Goal: Information Seeking & Learning: Learn about a topic

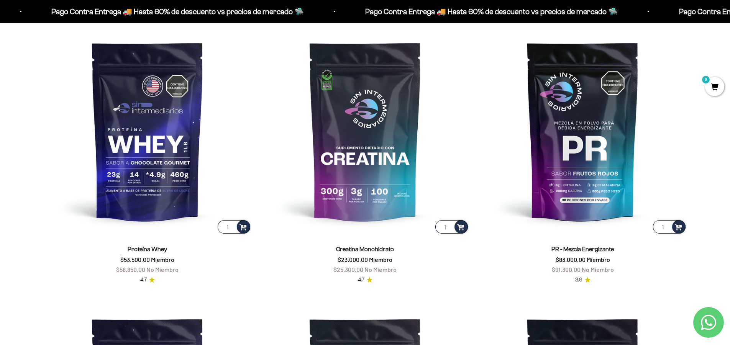
scroll to position [381, 0]
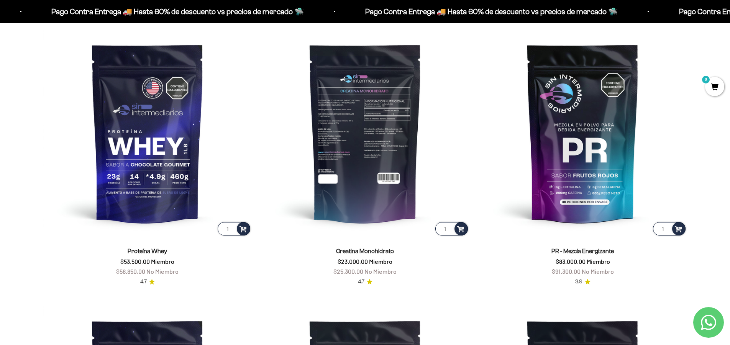
click at [338, 130] on img at bounding box center [365, 133] width 209 height 209
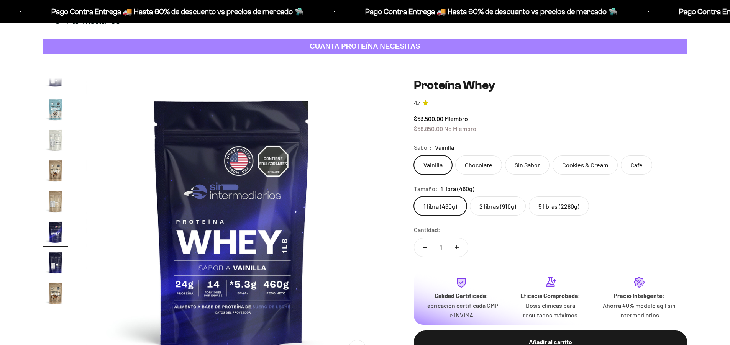
scroll to position [38, 0]
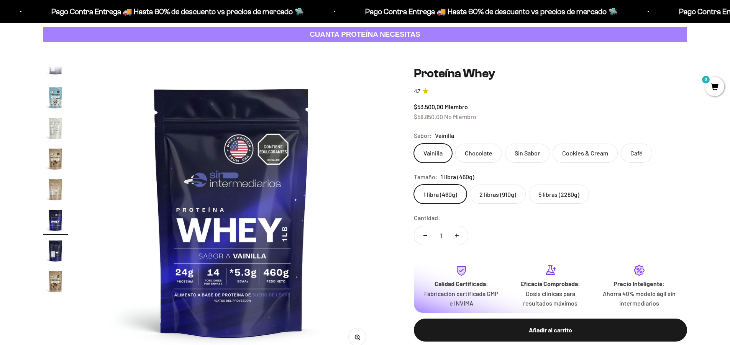
click at [47, 253] on img "Ir al artículo 19" at bounding box center [55, 251] width 25 height 25
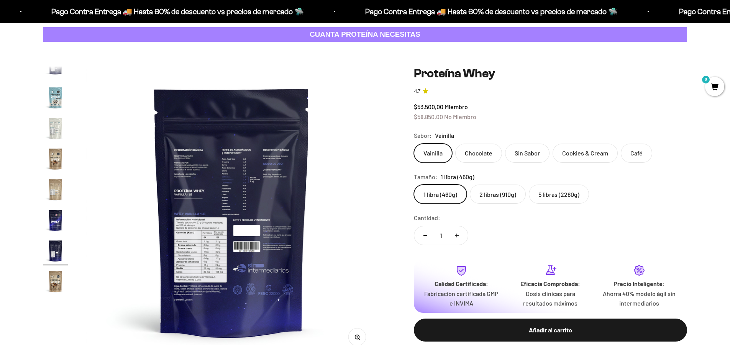
click at [197, 171] on img at bounding box center [231, 211] width 291 height 291
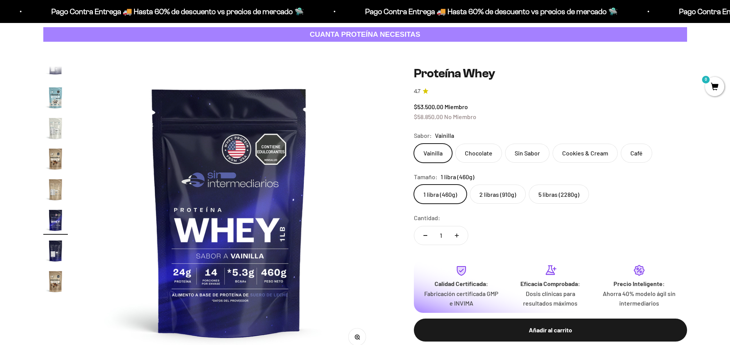
scroll to position [0, 5104]
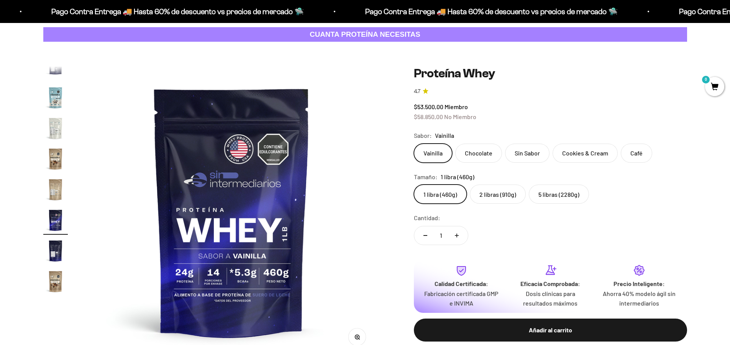
click at [50, 250] on img "Ir al artículo 19" at bounding box center [55, 251] width 25 height 25
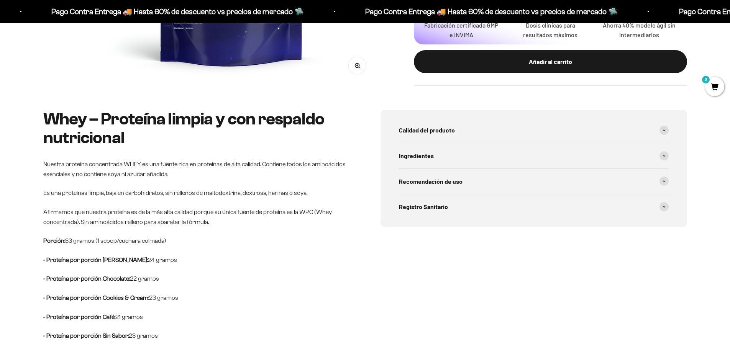
scroll to position [383, 0]
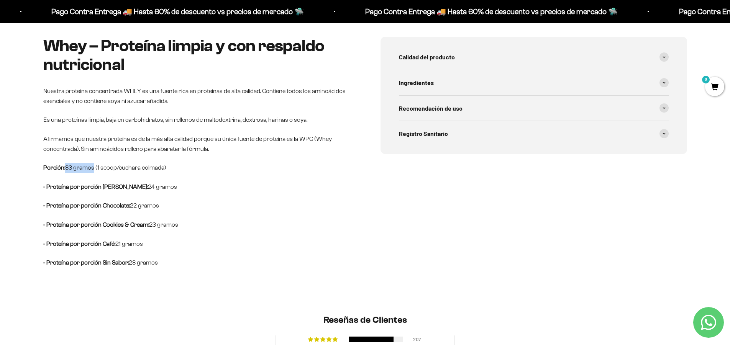
drag, startPoint x: 64, startPoint y: 170, endPoint x: 93, endPoint y: 169, distance: 29.1
click at [93, 169] on p "Porción: 33 gramos (1 scoop/cuchara colmada)" at bounding box center [196, 168] width 307 height 10
drag, startPoint x: 122, startPoint y: 189, endPoint x: 162, endPoint y: 187, distance: 39.9
click at [162, 187] on p "- Proteína por porción Vainilla: 24 gramos" at bounding box center [196, 187] width 307 height 10
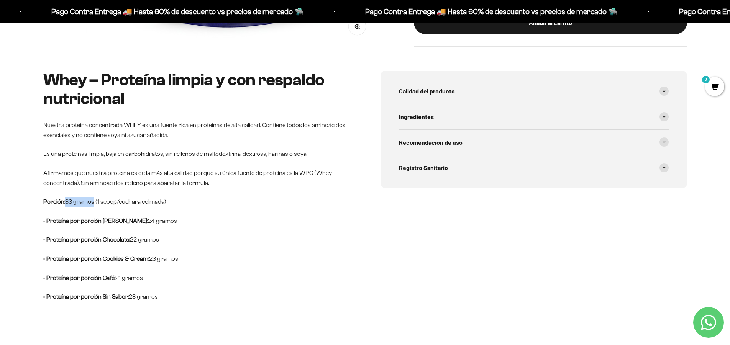
scroll to position [345, 0]
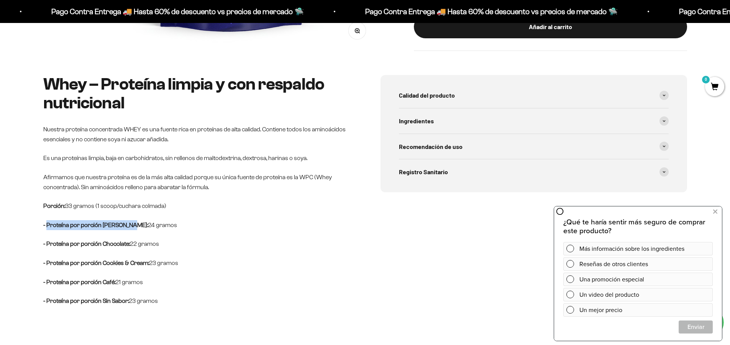
drag, startPoint x: 47, startPoint y: 227, endPoint x: 111, endPoint y: 232, distance: 64.6
click at [121, 225] on p "- Proteína por porción Vainilla: 24 gramos" at bounding box center [196, 225] width 307 height 10
click at [111, 232] on div "Whey – Proteína limpia y con respaldo nutricional Nuestra proteína concentrada …" at bounding box center [196, 190] width 307 height 231
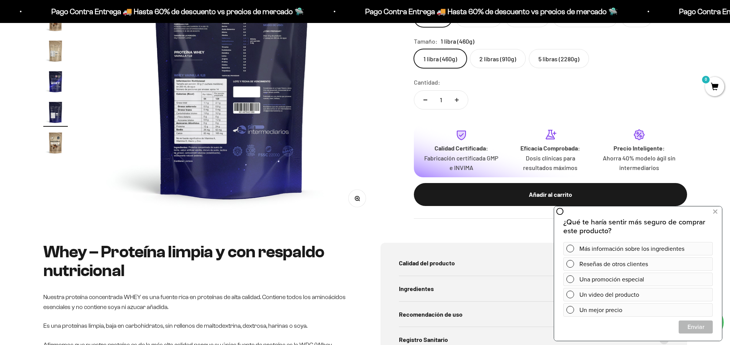
scroll to position [230, 0]
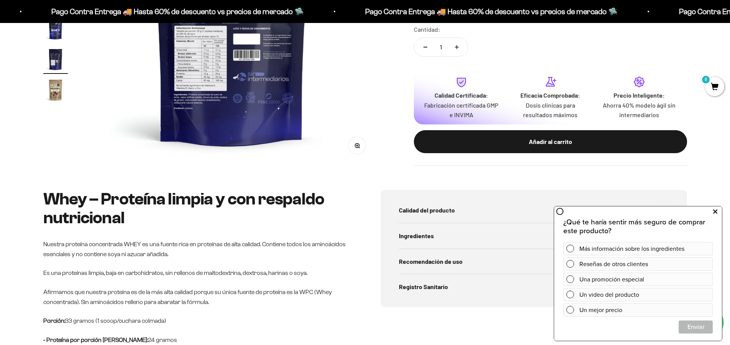
click at [721, 210] on button at bounding box center [715, 212] width 14 height 12
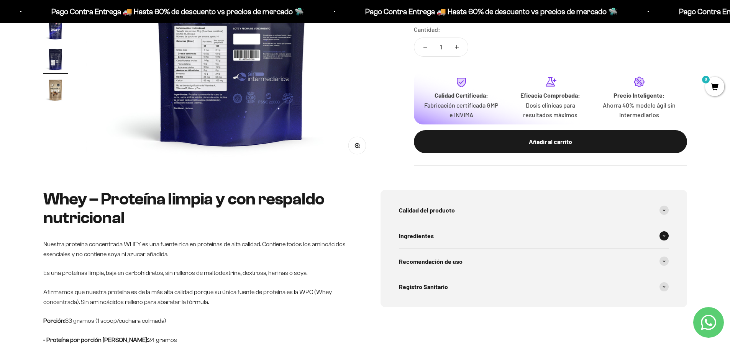
click at [668, 238] on span at bounding box center [664, 236] width 9 height 9
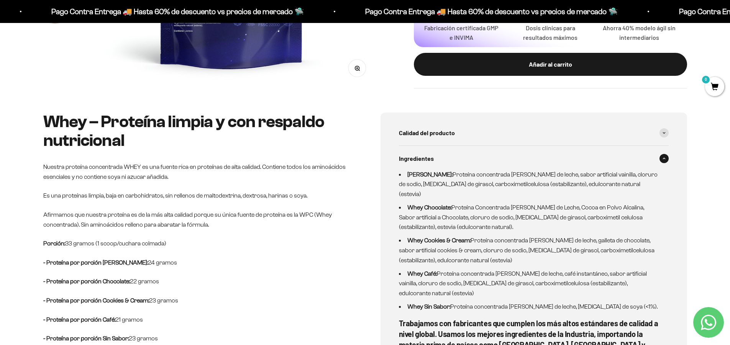
scroll to position [307, 0]
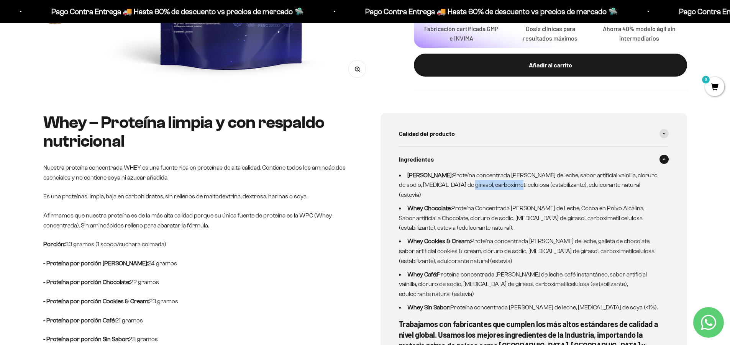
drag, startPoint x: 447, startPoint y: 187, endPoint x: 497, endPoint y: 183, distance: 50.0
click at [497, 183] on li "Whey Vainilla: Proteína concentrada de suero de leche, sabor artificial vainill…" at bounding box center [529, 186] width 261 height 30
drag, startPoint x: 462, startPoint y: 187, endPoint x: 454, endPoint y: 189, distance: 8.3
click at [461, 188] on li "Whey Vainilla: Proteína concentrada de suero de leche, sabor artificial vainill…" at bounding box center [529, 186] width 261 height 30
click at [447, 191] on ul "Whey Vainilla: Proteína concentrada de suero de leche, sabor artificial vainill…" at bounding box center [529, 242] width 261 height 142
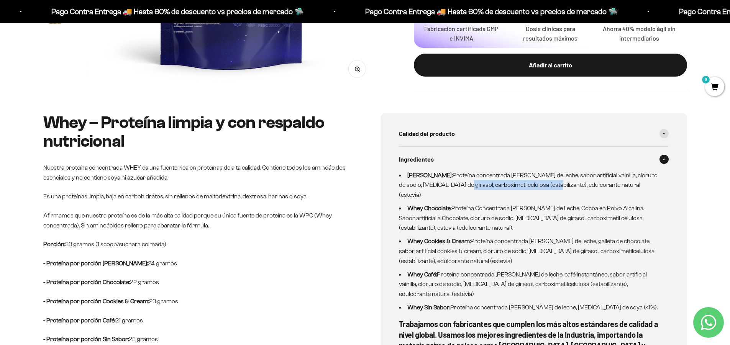
drag, startPoint x: 445, startPoint y: 188, endPoint x: 536, endPoint y: 185, distance: 91.3
click at [536, 185] on li "Whey Vainilla: Proteína concentrada de suero de leche, sabor artificial vainill…" at bounding box center [529, 186] width 261 height 30
copy li "carboximetilcelulosa (estabilizante)"
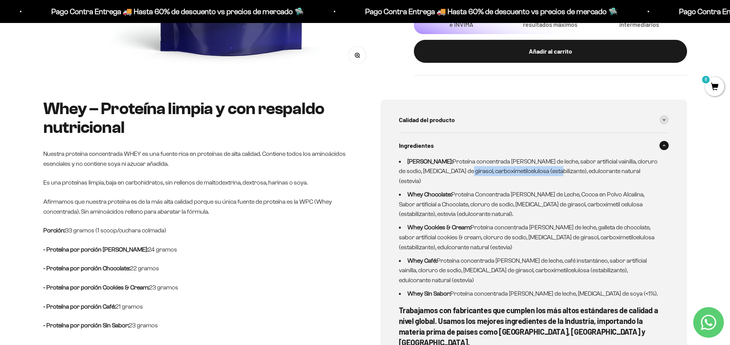
scroll to position [345, 0]
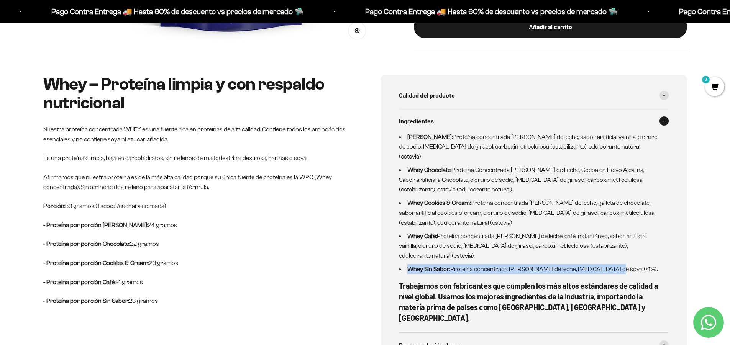
drag, startPoint x: 407, startPoint y: 251, endPoint x: 610, endPoint y: 251, distance: 202.8
click at [610, 265] on li "Whey Sin Sabor: Proteína concentrada de suero de leche, Lecitina de soya (<1%)." at bounding box center [529, 270] width 261 height 10
click at [560, 265] on li "Whey Sin Sabor: Proteína concentrada de suero de leche, Lecitina de soya (<1%)." at bounding box center [529, 270] width 261 height 10
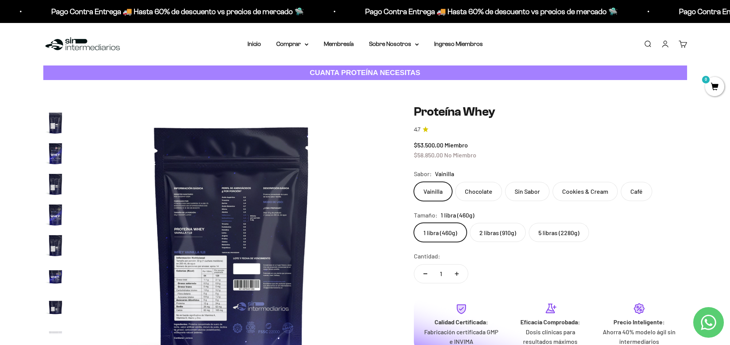
scroll to position [0, 0]
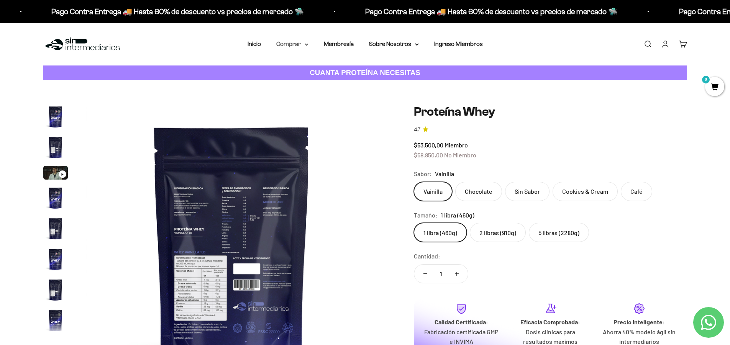
click at [307, 46] on summary "Comprar" at bounding box center [292, 44] width 32 height 10
click at [306, 67] on span "Proteínas" at bounding box center [294, 68] width 26 height 7
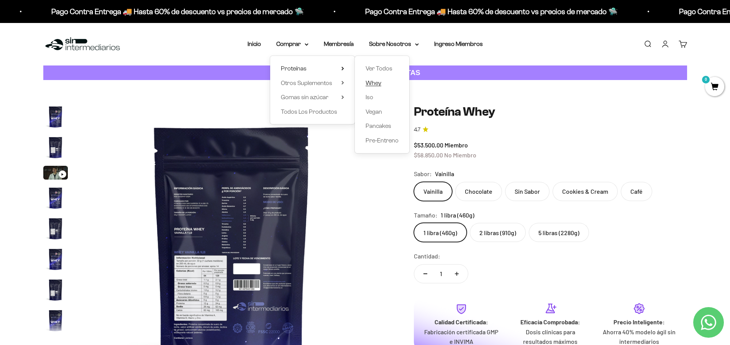
click at [391, 84] on link "Whey" at bounding box center [382, 83] width 33 height 10
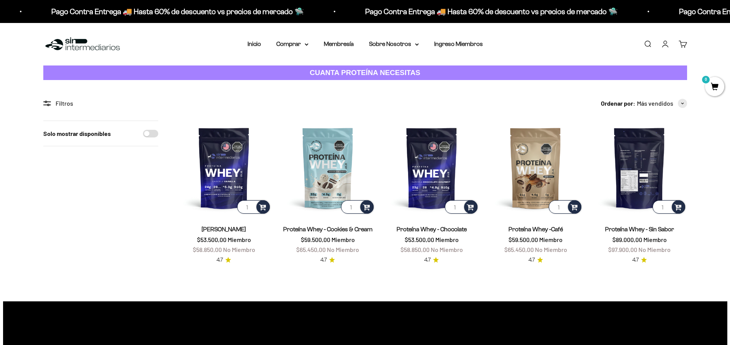
click at [634, 165] on img at bounding box center [639, 168] width 95 height 95
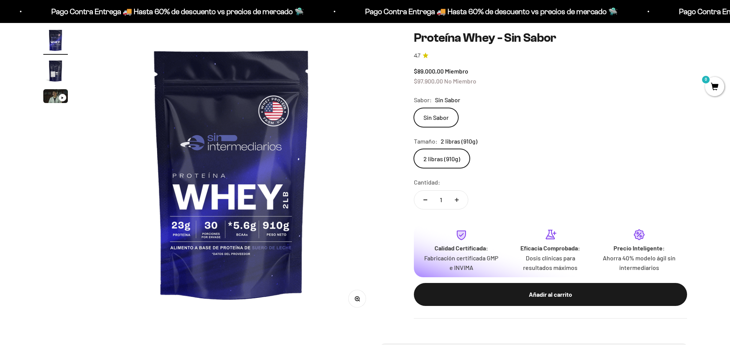
scroll to position [38, 0]
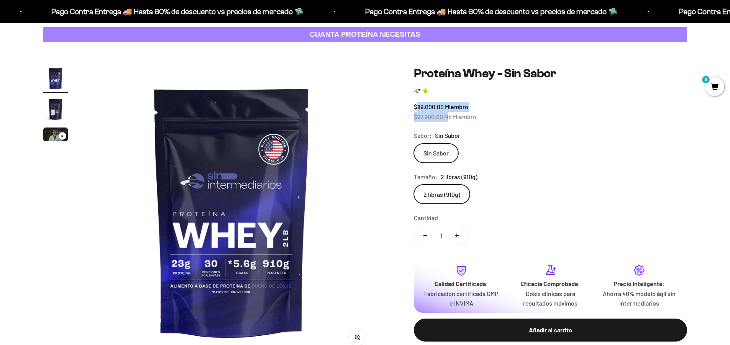
drag, startPoint x: 418, startPoint y: 108, endPoint x: 487, endPoint y: 123, distance: 70.9
click at [457, 115] on div "$89.000,00 Miembro $97.900,00 No Miembro" at bounding box center [550, 112] width 273 height 20
click at [488, 123] on safe-sticky "Proteína Whey - Sin Sabor 4.7 $89.000,00 Miembro $97.900,00 No Miembro Calidad …" at bounding box center [550, 210] width 273 height 288
click at [417, 120] on div "$89.000,00 Miembro $97.900,00 No Miembro" at bounding box center [550, 112] width 273 height 20
drag, startPoint x: 417, startPoint y: 119, endPoint x: 480, endPoint y: 120, distance: 63.3
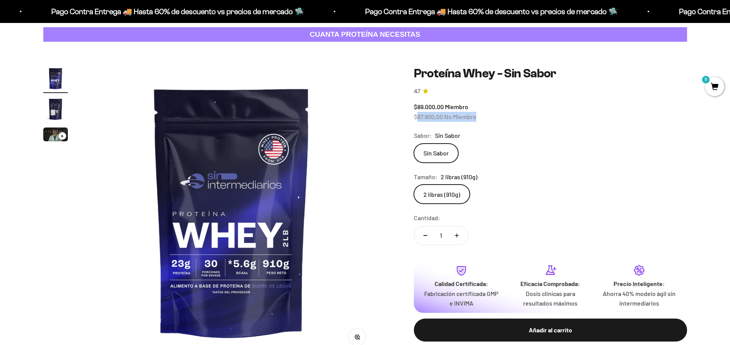
click at [480, 120] on div "$89.000,00 Miembro $97.900,00 No Miembro" at bounding box center [550, 112] width 273 height 20
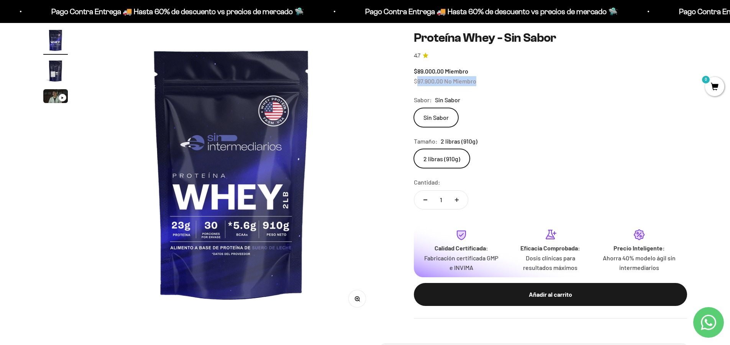
scroll to position [0, 0]
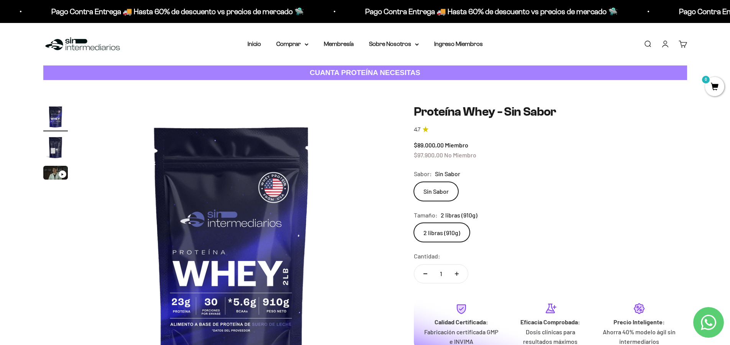
click at [388, 212] on div "Zoom Ir al artículo 1 Ir al artículo 2 Ir al artículo 3 Proteína Whey - Sin Sab…" at bounding box center [365, 250] width 644 height 291
click at [544, 172] on div "Sabor: Sin Sabor" at bounding box center [550, 174] width 273 height 10
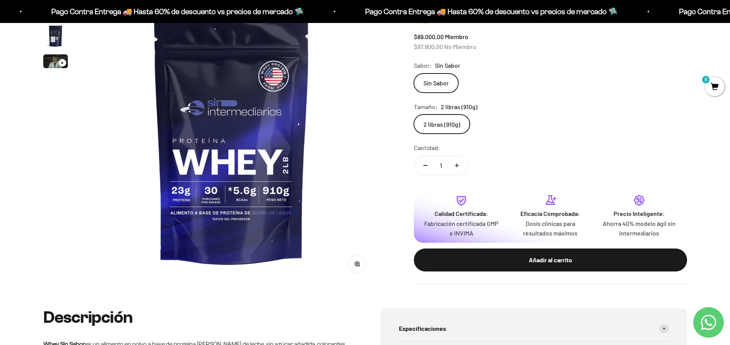
scroll to position [153, 0]
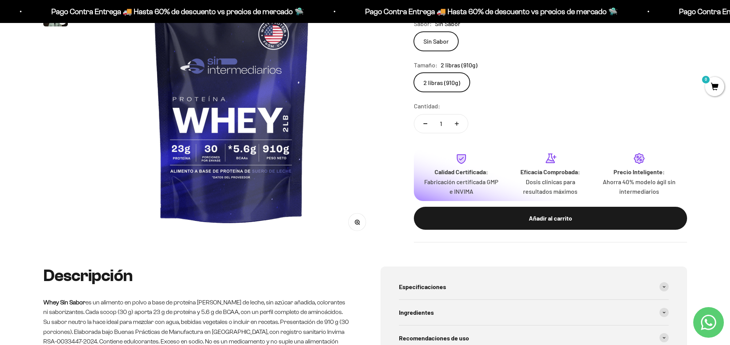
click at [242, 179] on img at bounding box center [231, 96] width 291 height 291
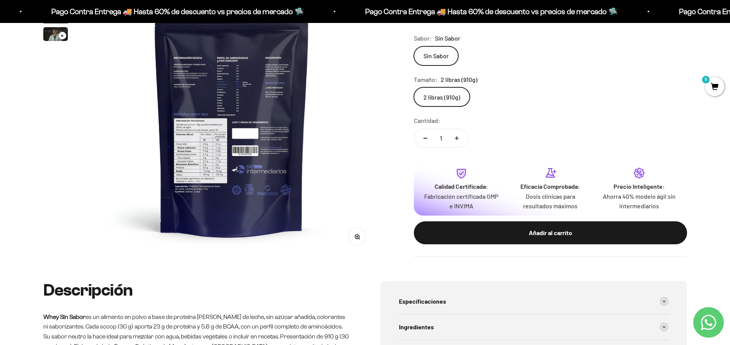
scroll to position [115, 0]
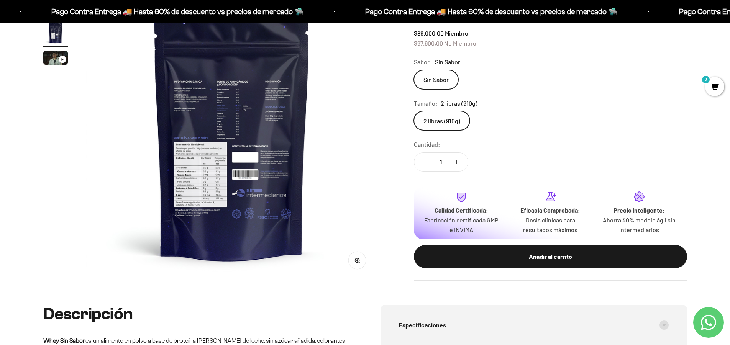
click at [358, 261] on icon "button" at bounding box center [357, 260] width 5 height 5
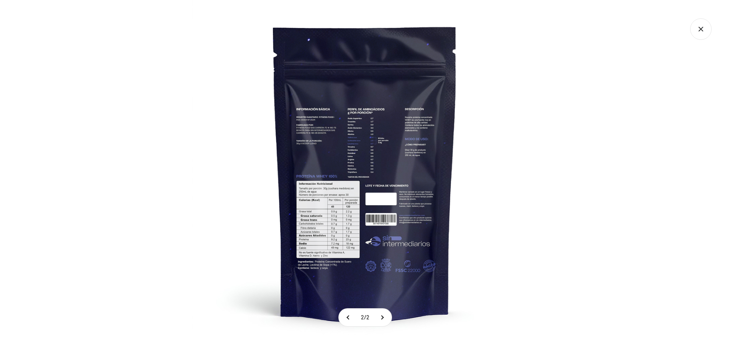
click at [361, 101] on img at bounding box center [364, 172] width 345 height 345
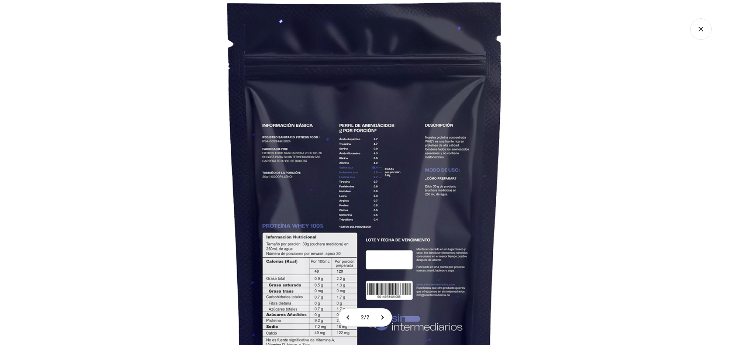
click at [365, 175] on img at bounding box center [366, 221] width 518 height 518
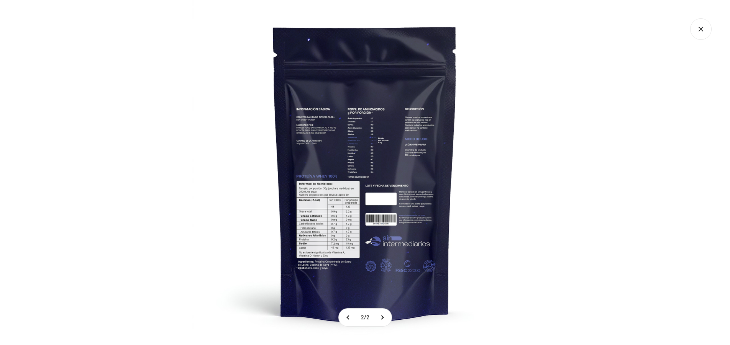
click at [697, 26] on icon "Cerrar galería" at bounding box center [700, 28] width 21 height 21
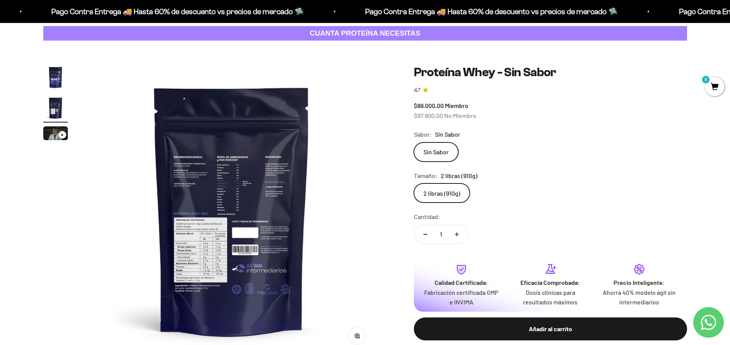
scroll to position [0, 0]
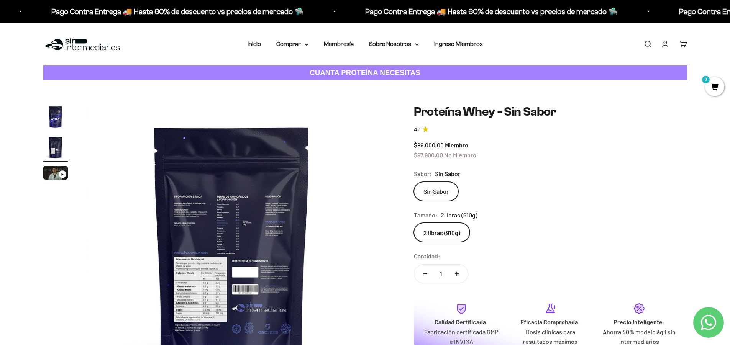
click at [58, 117] on img "Ir al artículo 1" at bounding box center [55, 117] width 25 height 25
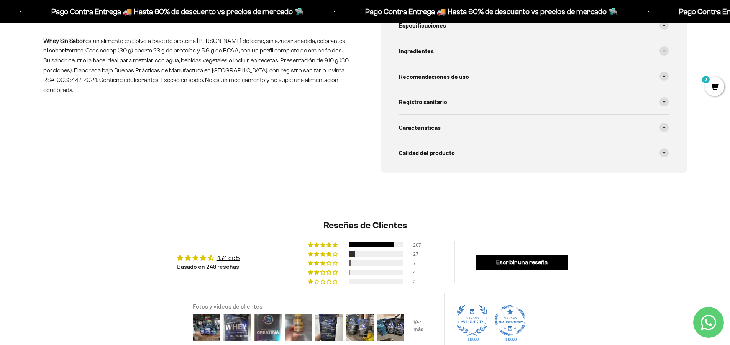
scroll to position [345, 0]
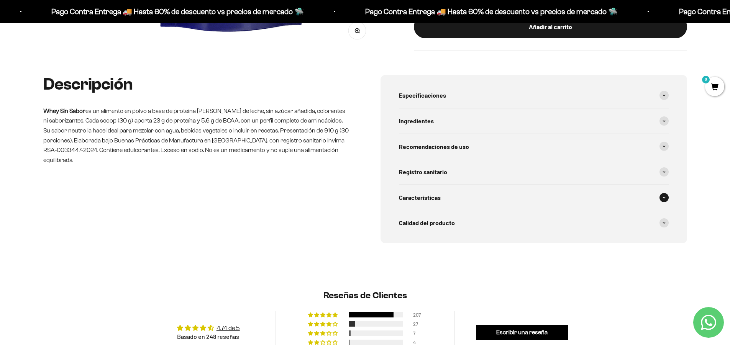
click at [417, 202] on span "Características" at bounding box center [420, 198] width 42 height 10
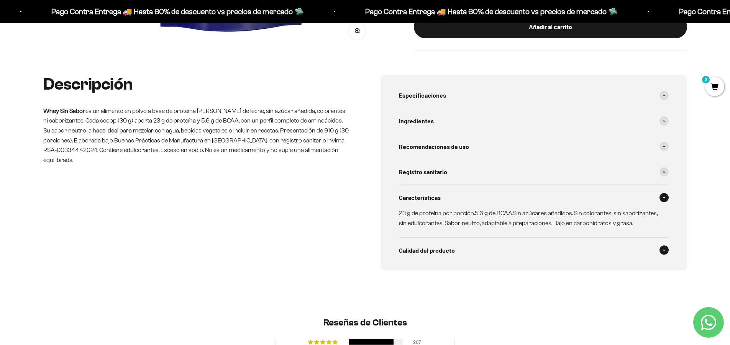
click at [449, 255] on span "Calidad del producto" at bounding box center [427, 251] width 56 height 10
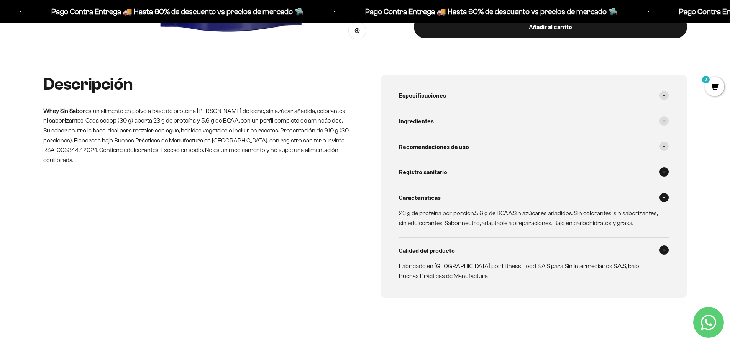
click at [452, 176] on div "Registro sanitario" at bounding box center [534, 171] width 270 height 25
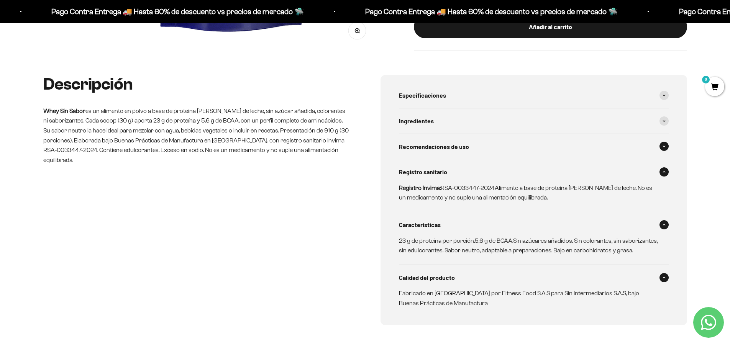
click at [456, 148] on span "Recomendaciones de uso" at bounding box center [434, 147] width 70 height 10
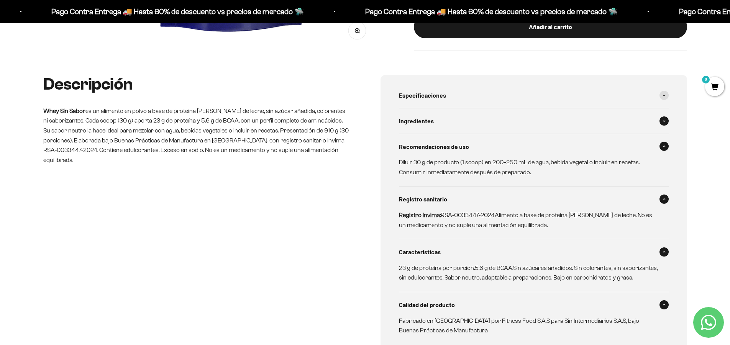
click at [462, 128] on div "Ingredientes" at bounding box center [534, 120] width 270 height 25
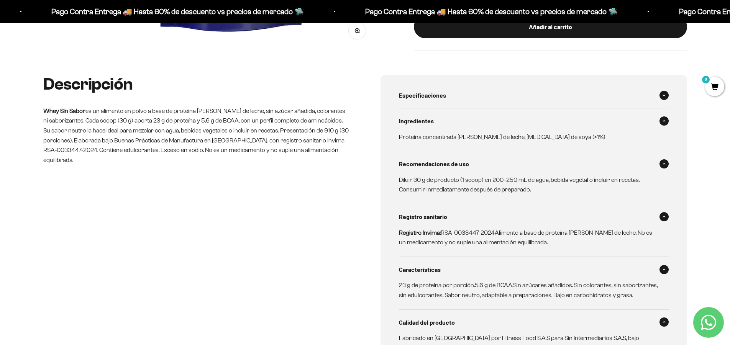
click at [466, 97] on div "Especificaciones" at bounding box center [534, 95] width 270 height 25
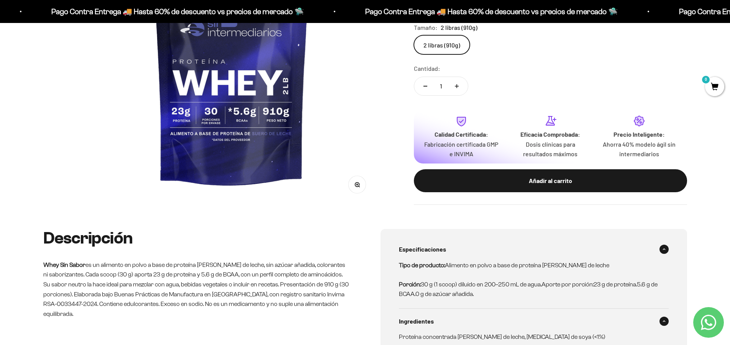
scroll to position [153, 0]
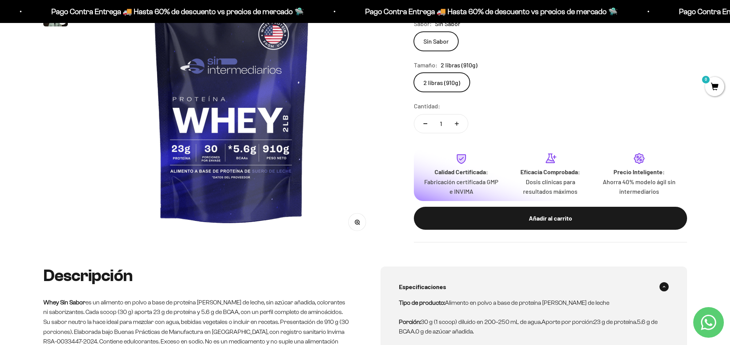
click at [356, 222] on icon "button" at bounding box center [357, 222] width 2 height 2
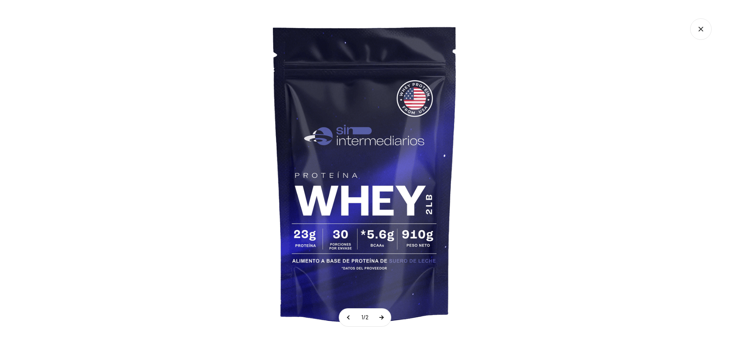
click at [385, 317] on button at bounding box center [381, 318] width 19 height 18
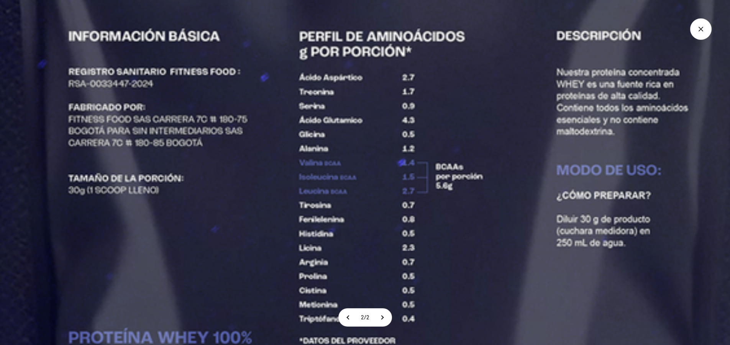
click at [358, 222] on img at bounding box center [377, 321] width 1553 height 1553
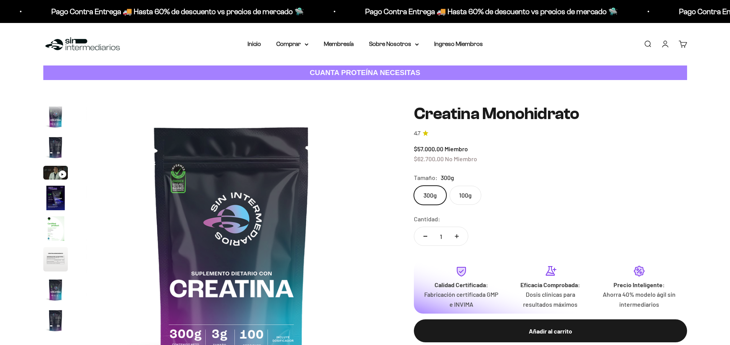
scroll to position [31, 0]
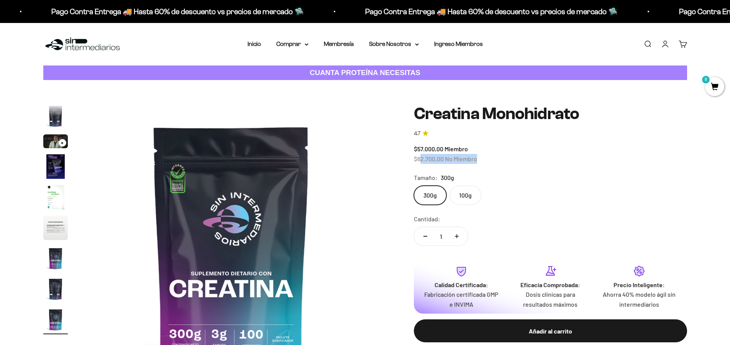
drag, startPoint x: 420, startPoint y: 160, endPoint x: 478, endPoint y: 158, distance: 58.7
click at [478, 158] on div "$57.000,00 Miembro $62.700,00 No Miembro" at bounding box center [550, 154] width 273 height 20
click at [223, 336] on img at bounding box center [231, 250] width 291 height 291
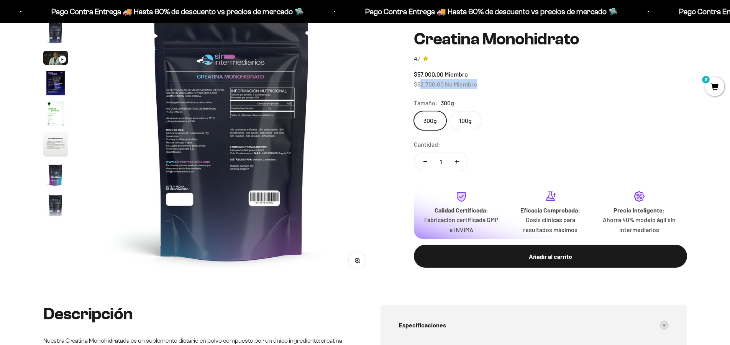
scroll to position [0, 0]
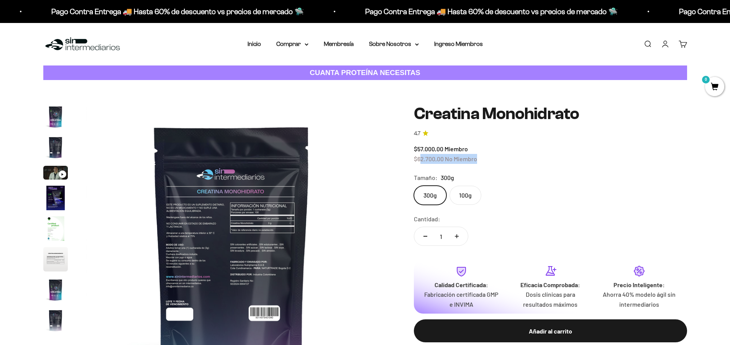
click at [55, 119] on img "Ir al artículo 1" at bounding box center [55, 117] width 25 height 25
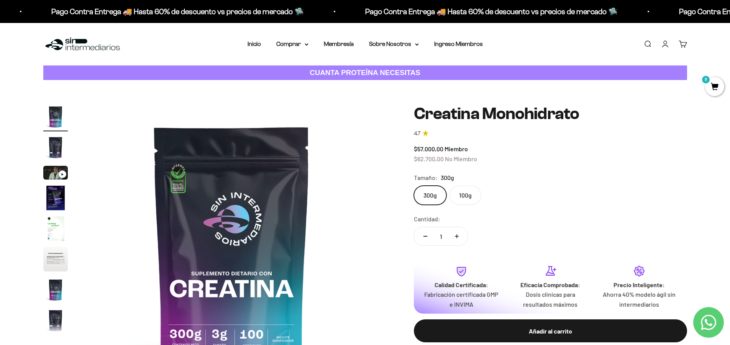
click at [65, 145] on img "Ir al artículo 2" at bounding box center [55, 147] width 25 height 25
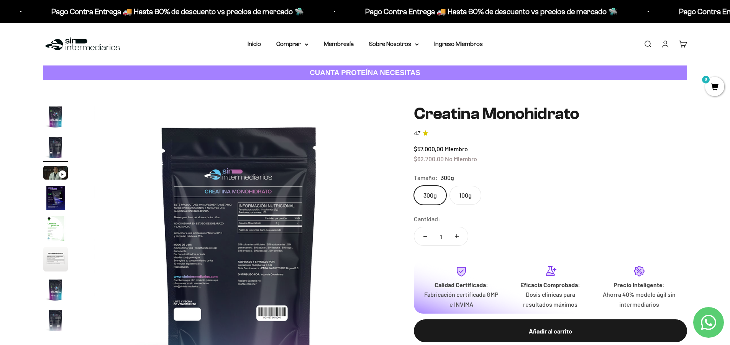
scroll to position [0, 300]
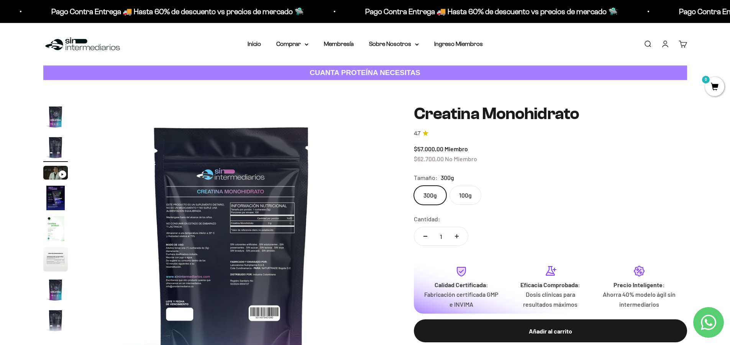
click at [284, 230] on img at bounding box center [231, 250] width 291 height 291
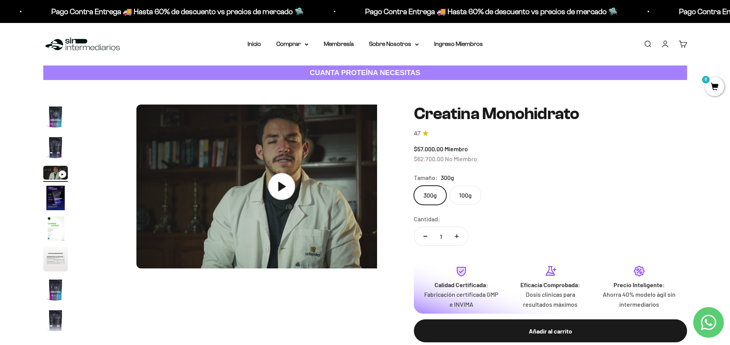
scroll to position [0, 600]
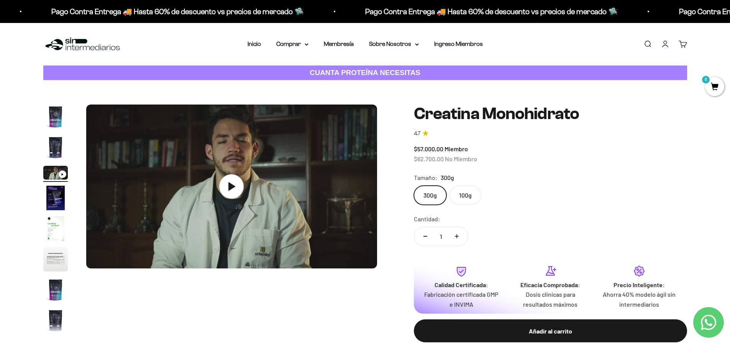
click at [66, 144] on img "Ir al artículo 2" at bounding box center [55, 147] width 25 height 25
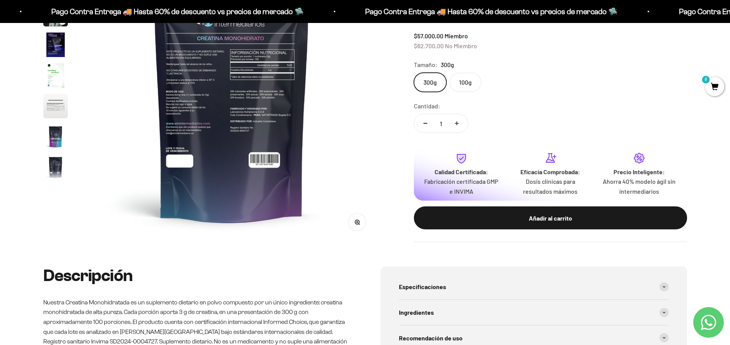
scroll to position [77, 0]
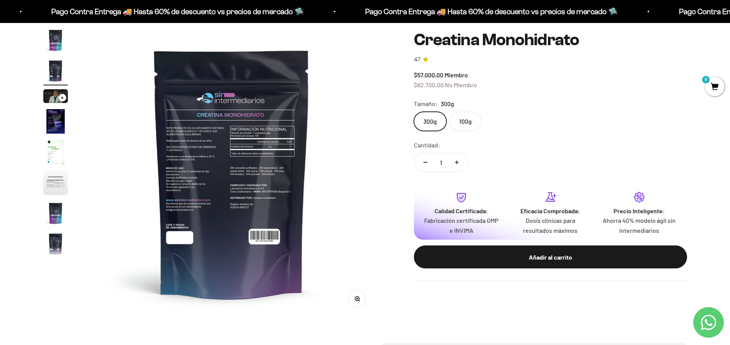
click at [361, 300] on button "Zoom" at bounding box center [356, 299] width 17 height 17
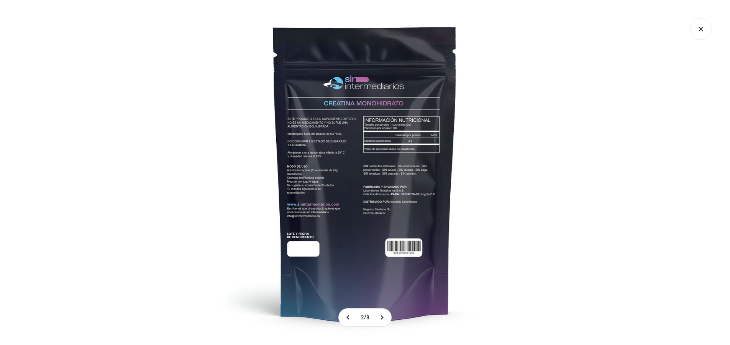
click at [429, 139] on img at bounding box center [364, 172] width 345 height 345
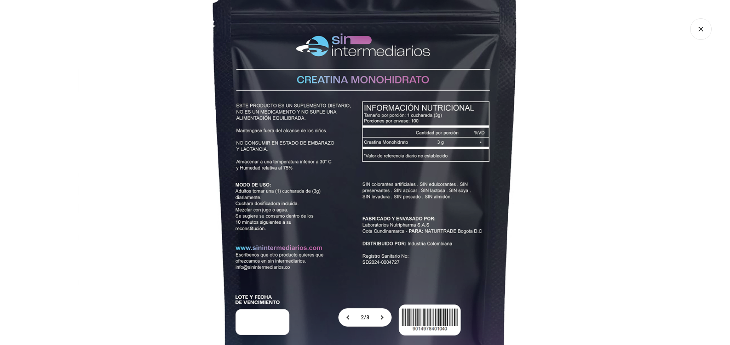
click at [708, 23] on icon "Cerrar galería" at bounding box center [700, 28] width 21 height 21
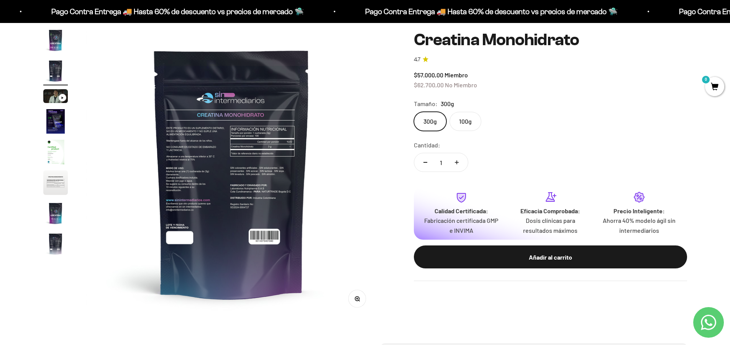
click at [57, 43] on img "Ir al artículo 1" at bounding box center [55, 40] width 25 height 25
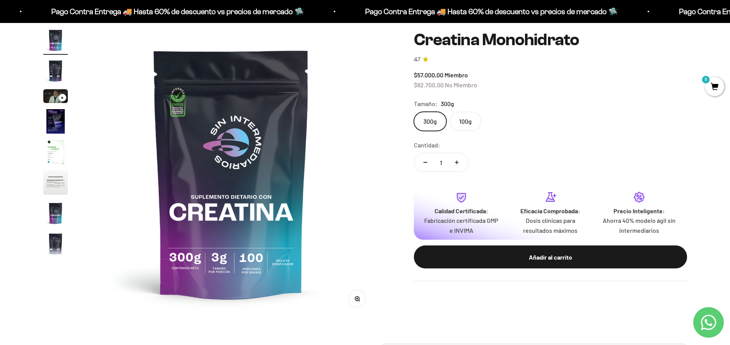
scroll to position [0, 0]
click at [56, 70] on img "Ir al artículo 2" at bounding box center [55, 71] width 25 height 25
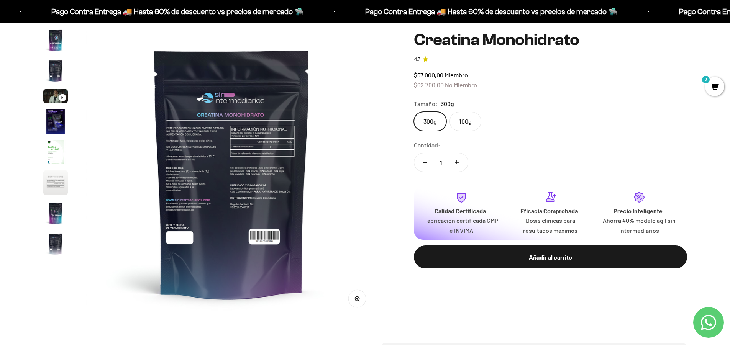
click at [287, 195] on img at bounding box center [231, 173] width 291 height 291
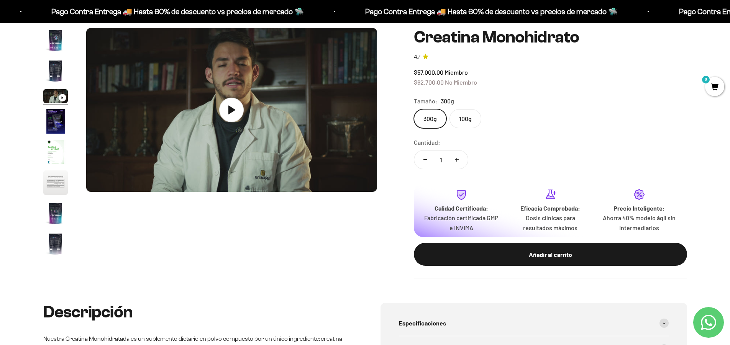
click at [61, 74] on img "Ir al artículo 2" at bounding box center [55, 71] width 25 height 25
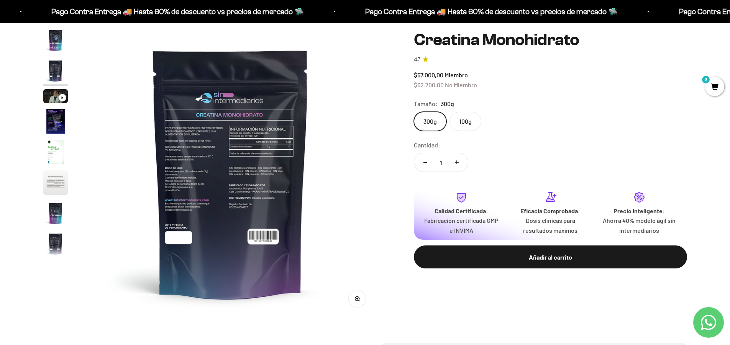
scroll to position [0, 300]
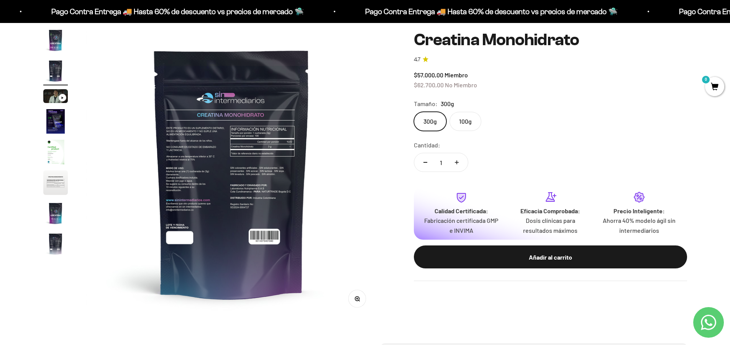
click at [360, 303] on button "Zoom" at bounding box center [356, 299] width 17 height 17
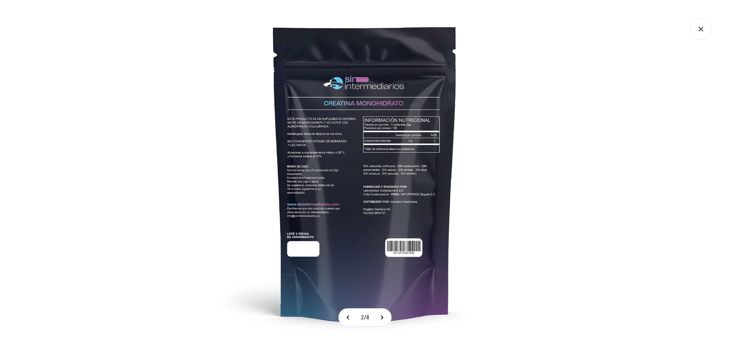
click at [321, 156] on img at bounding box center [364, 172] width 345 height 345
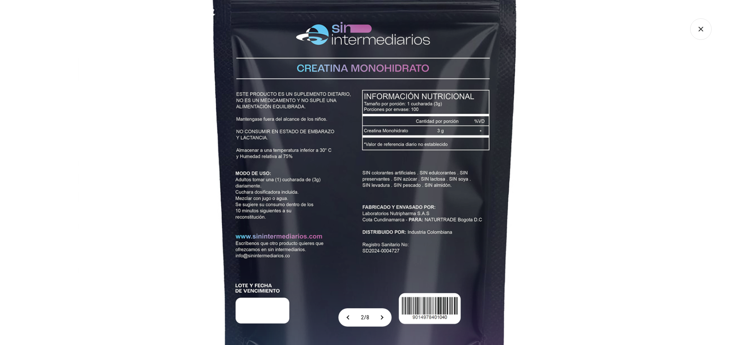
click at [321, 156] on img at bounding box center [365, 183] width 575 height 575
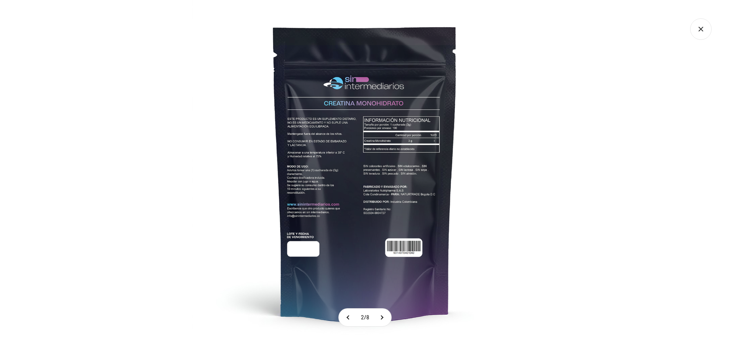
click at [321, 156] on img at bounding box center [364, 172] width 345 height 345
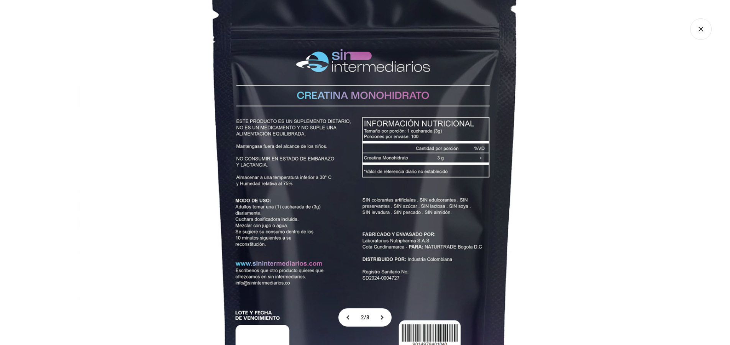
click at [321, 186] on img at bounding box center [365, 210] width 575 height 575
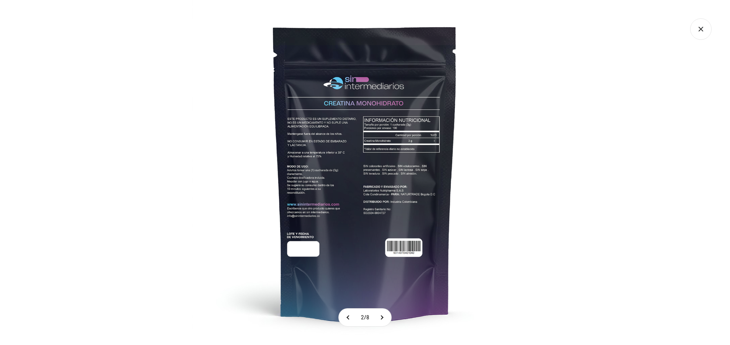
click at [707, 35] on icon "Cerrar galería" at bounding box center [700, 28] width 21 height 21
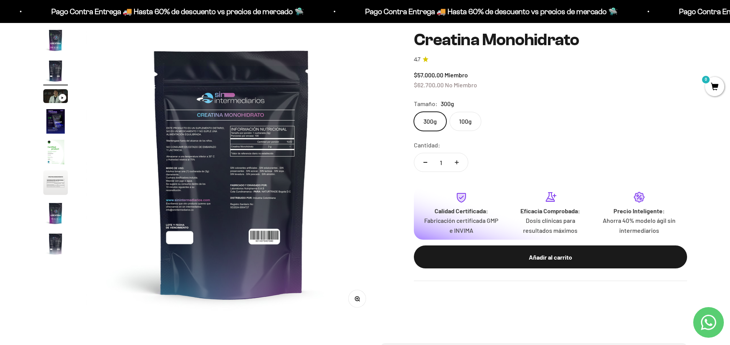
click at [59, 127] on img "Ir al artículo 4" at bounding box center [55, 121] width 25 height 25
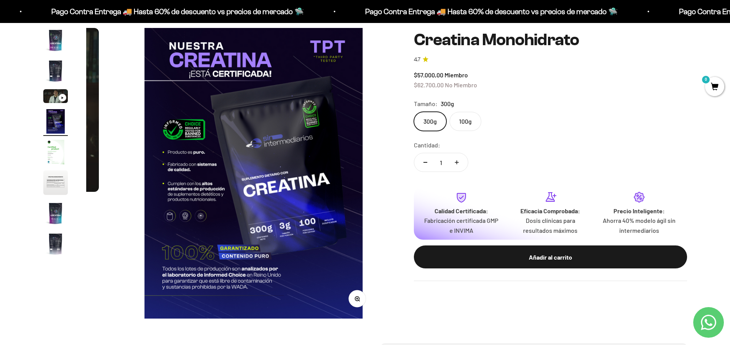
scroll to position [0, 901]
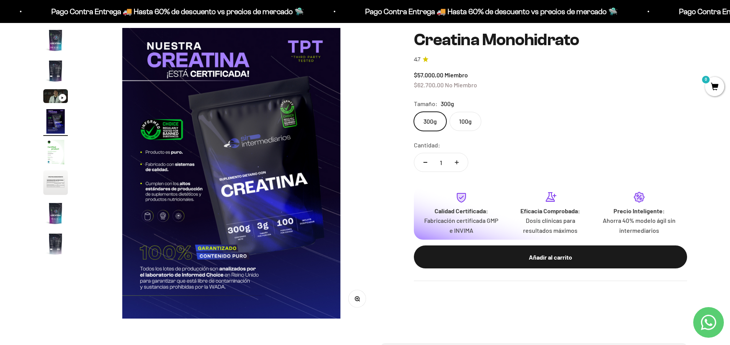
click at [176, 141] on img at bounding box center [231, 173] width 291 height 291
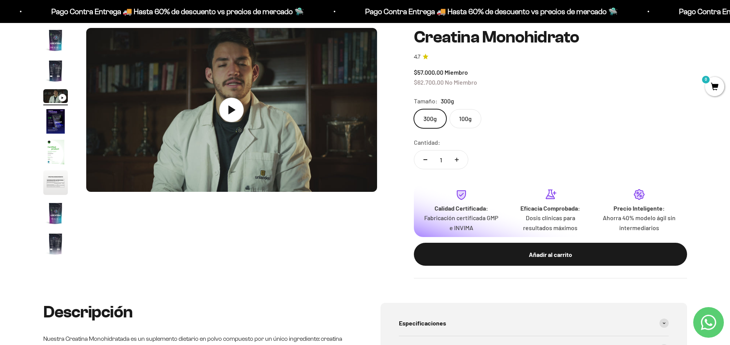
click at [49, 113] on img "Ir al artículo 4" at bounding box center [55, 121] width 25 height 25
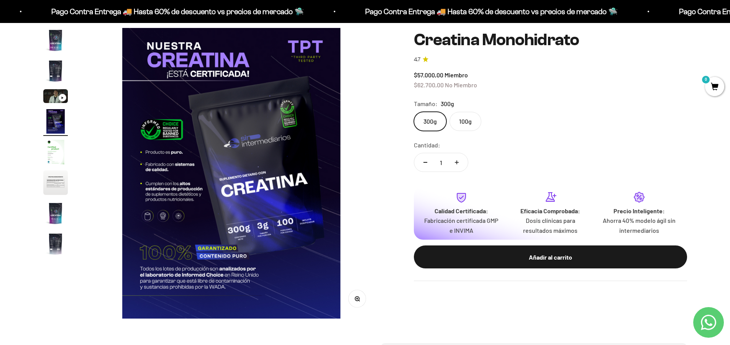
click at [357, 299] on icon "button" at bounding box center [357, 299] width 2 height 2
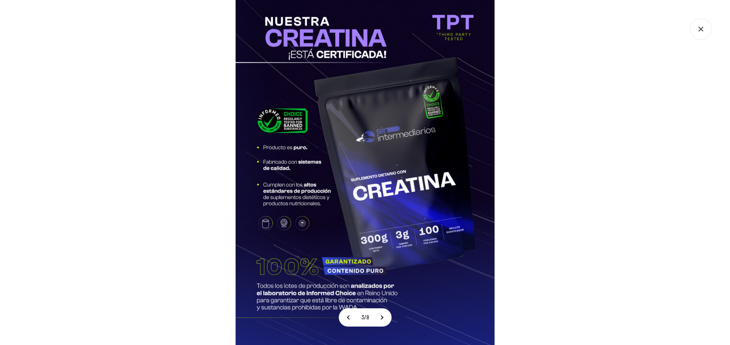
click at [286, 167] on img at bounding box center [364, 172] width 345 height 345
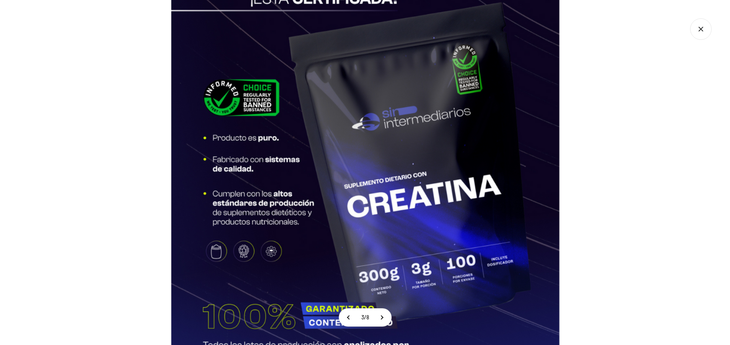
click at [536, 214] on img at bounding box center [366, 176] width 518 height 518
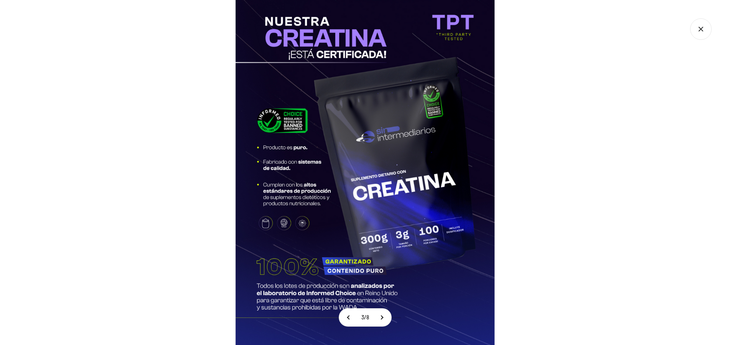
click at [628, 193] on div at bounding box center [365, 172] width 730 height 345
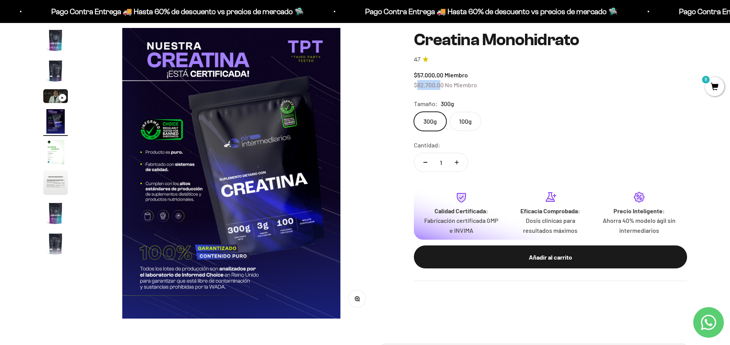
drag, startPoint x: 417, startPoint y: 84, endPoint x: 442, endPoint y: 87, distance: 25.1
click at [442, 87] on span "$62.700,00" at bounding box center [429, 84] width 30 height 7
